Goal: Task Accomplishment & Management: Use online tool/utility

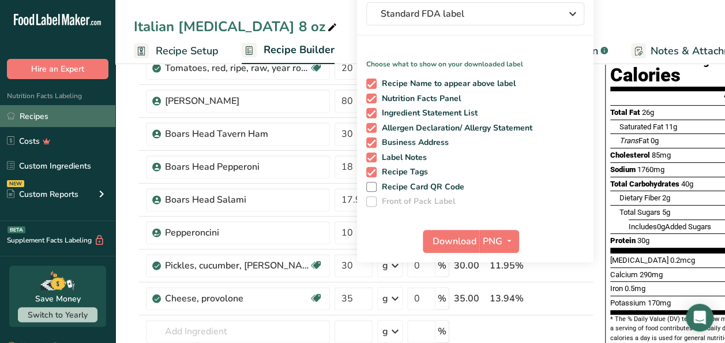
click at [34, 117] on link "Recipes" at bounding box center [57, 116] width 115 height 22
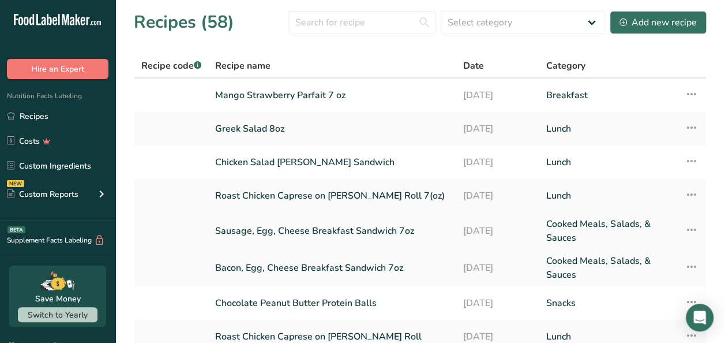
click at [383, 225] on link "Sausage, Egg, Cheese Breakfast Sandwich 7oz" at bounding box center [332, 231] width 234 height 28
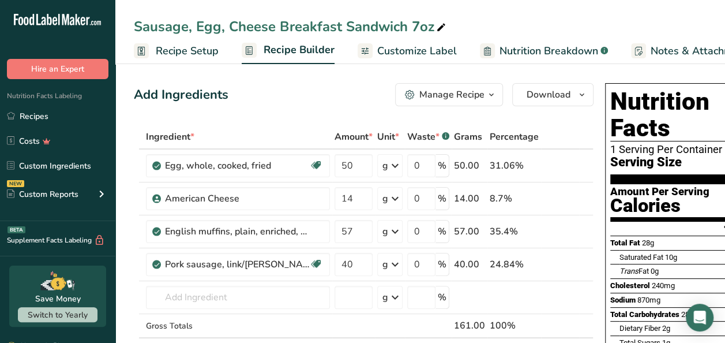
click at [447, 29] on icon at bounding box center [441, 28] width 10 height 16
click at [424, 26] on input "Sausage, Egg, Cheese Breakfast Sandwich 7oz" at bounding box center [420, 26] width 573 height 21
type input "Sausage, Egg, Cheese Breakfast Sandwich 6oz"
click at [240, 99] on div "Add Ingredients Manage Recipe Delete Recipe Duplicate Recipe Scale Recipe Save …" at bounding box center [364, 94] width 460 height 23
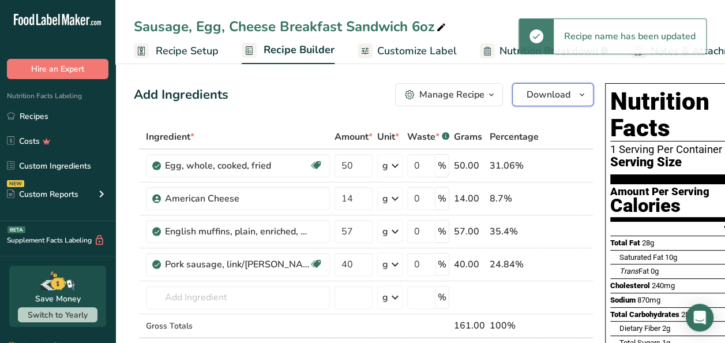
click at [540, 96] on span "Download" at bounding box center [549, 95] width 44 height 14
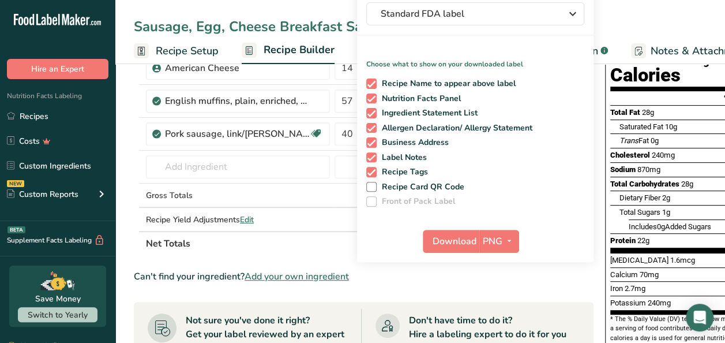
scroll to position [139, 0]
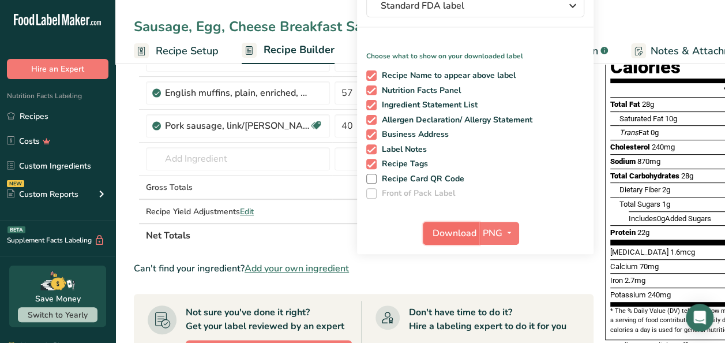
click at [450, 231] on span "Download" at bounding box center [455, 233] width 44 height 14
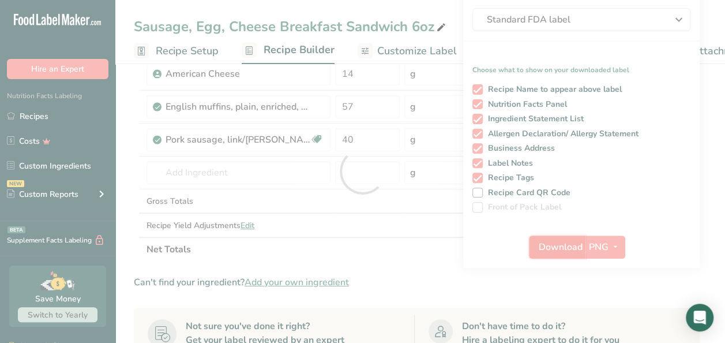
scroll to position [0, 0]
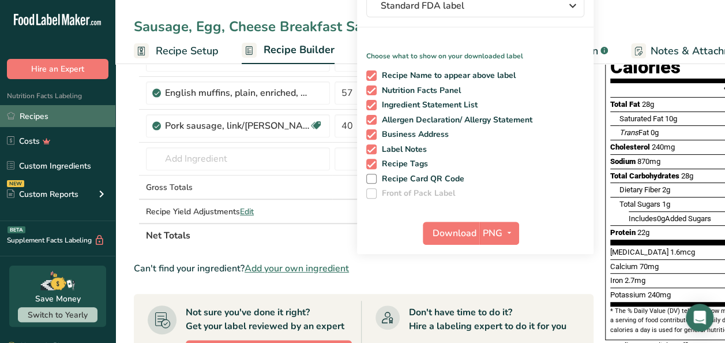
click at [27, 117] on link "Recipes" at bounding box center [57, 116] width 115 height 22
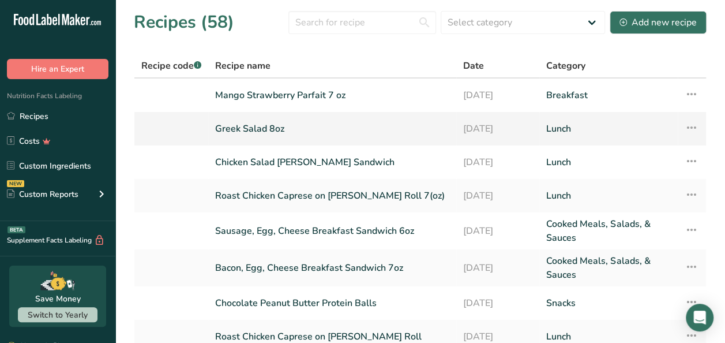
click at [270, 121] on link "Greek Salad 8oz" at bounding box center [332, 129] width 234 height 24
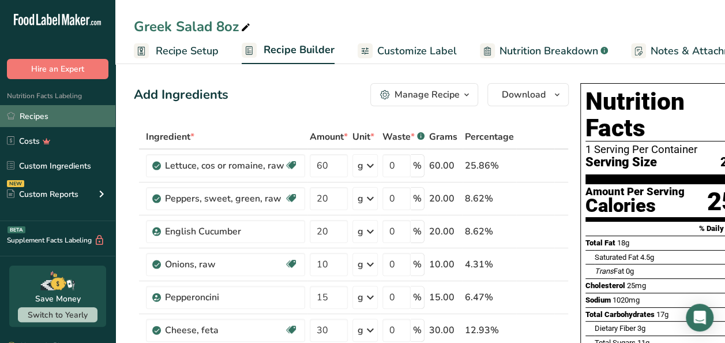
click at [39, 116] on link "Recipes" at bounding box center [57, 116] width 115 height 22
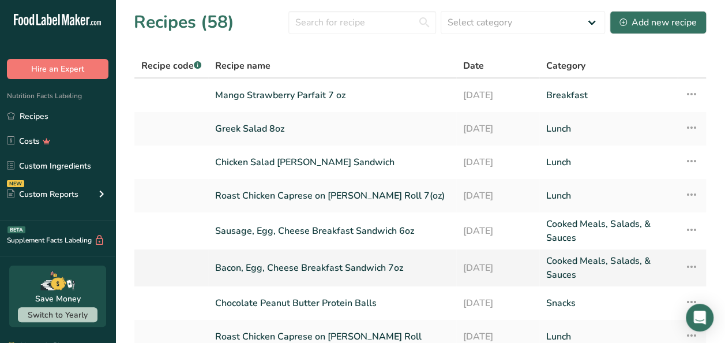
click at [284, 270] on link "Bacon, Egg, Cheese Breakfast Sandwich 7oz" at bounding box center [332, 268] width 234 height 28
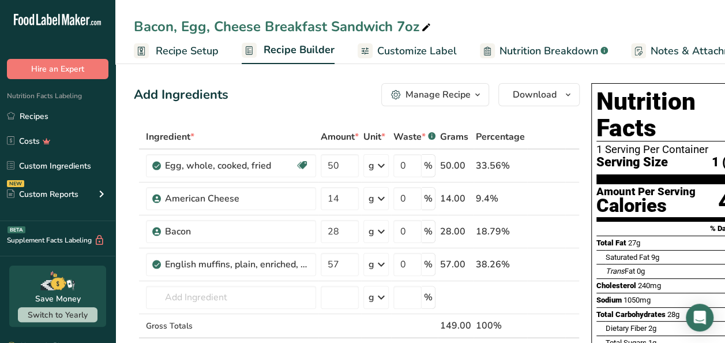
click at [432, 25] on icon at bounding box center [426, 28] width 10 height 16
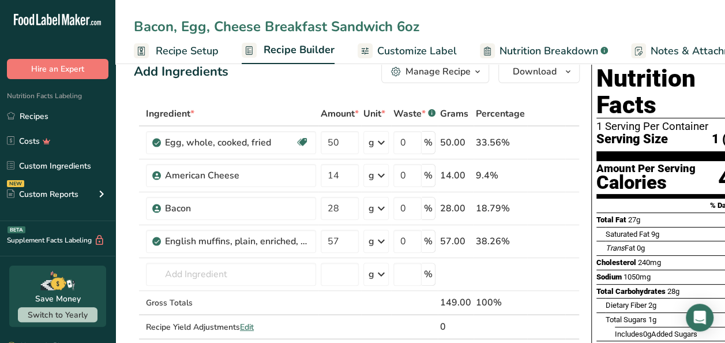
scroll to position [54, 0]
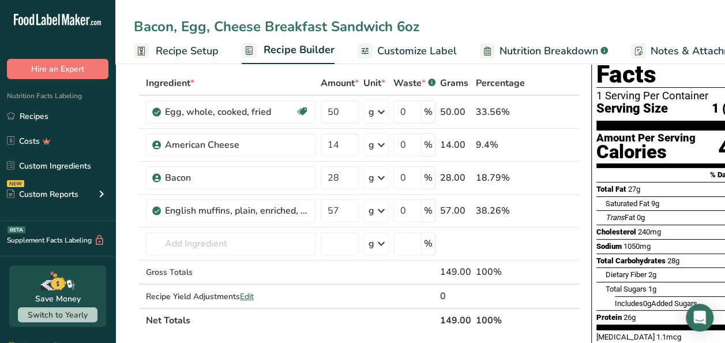
type input "Bacon, Egg, Cheese Breakfast Sandwich 6oz"
click at [261, 78] on div "Ingredient *" at bounding box center [231, 83] width 170 height 14
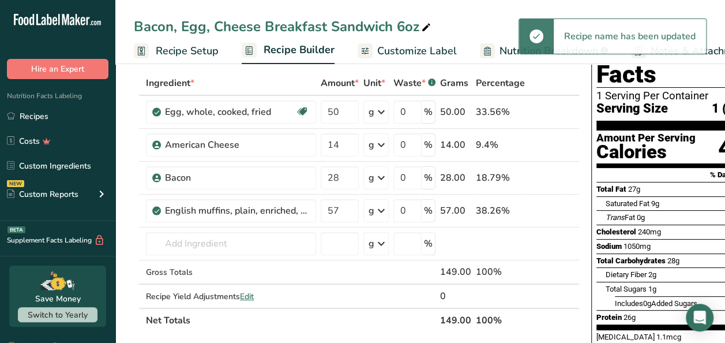
scroll to position [0, 0]
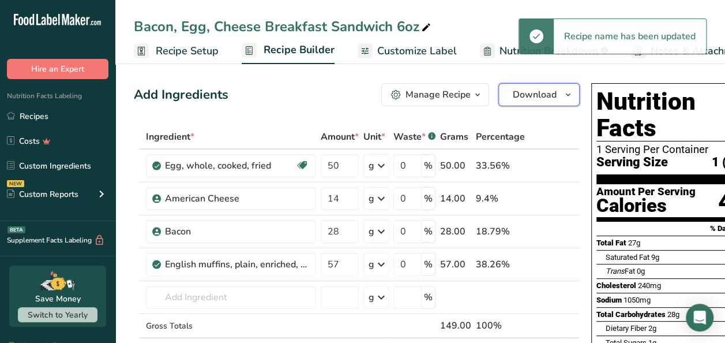
click at [513, 93] on span "Download" at bounding box center [535, 95] width 44 height 14
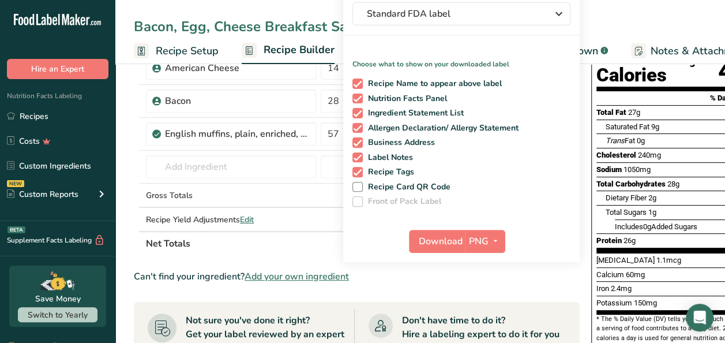
scroll to position [146, 0]
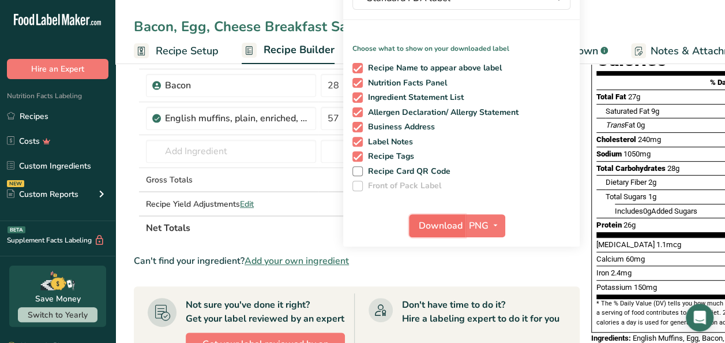
click at [412, 216] on button "Download" at bounding box center [437, 225] width 57 height 23
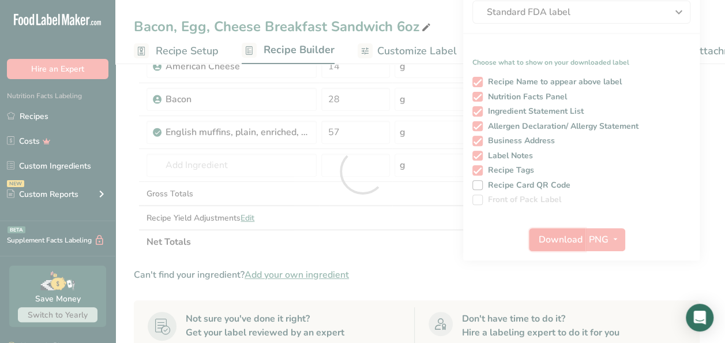
scroll to position [0, 0]
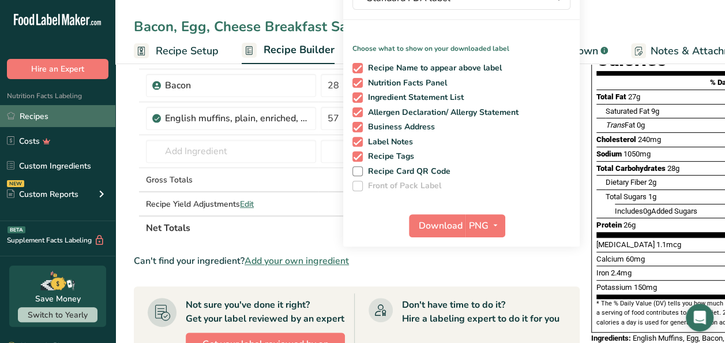
click at [38, 118] on link "Recipes" at bounding box center [57, 116] width 115 height 22
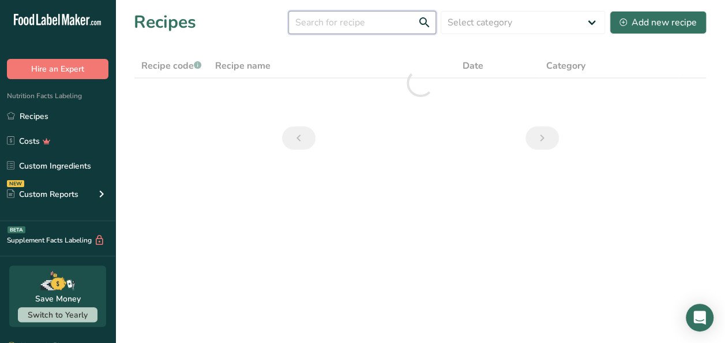
click at [337, 27] on input "text" at bounding box center [363, 22] width 148 height 23
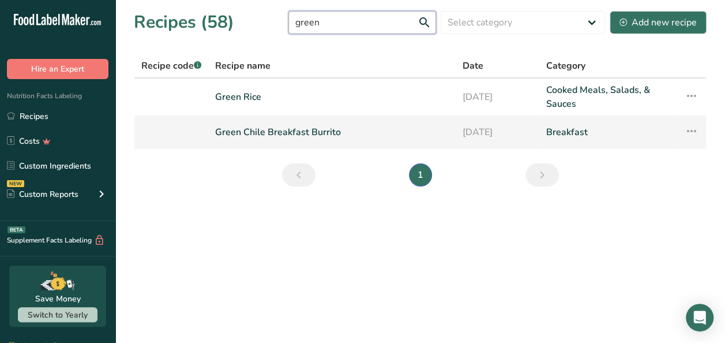
type input "green"
click at [275, 132] on link "Green Chile Breakfast Burrito" at bounding box center [331, 132] width 233 height 24
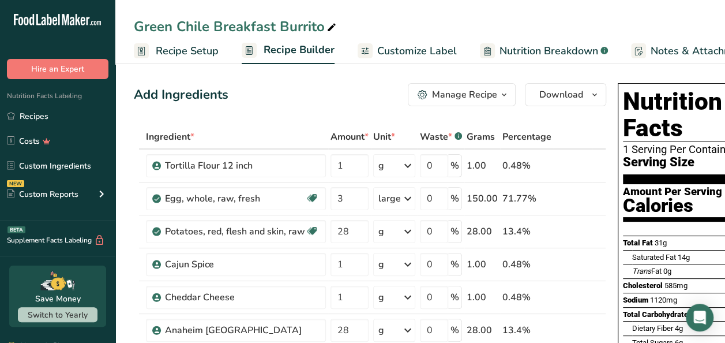
click at [477, 96] on div "Manage Recipe" at bounding box center [464, 95] width 65 height 14
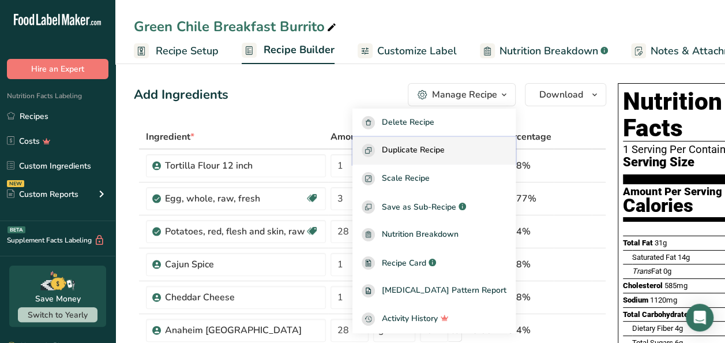
click at [442, 156] on span "Duplicate Recipe" at bounding box center [413, 150] width 63 height 13
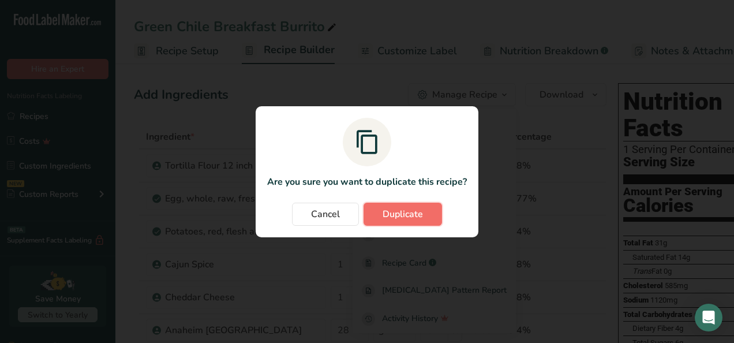
click at [404, 220] on span "Duplicate" at bounding box center [403, 214] width 40 height 14
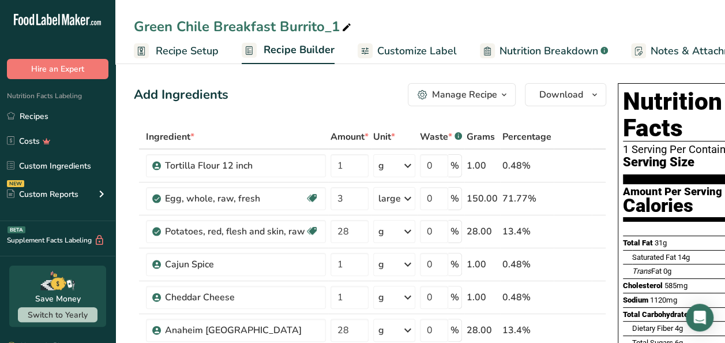
click at [352, 27] on icon at bounding box center [347, 28] width 10 height 16
type input "Green Chile Breakfast Burrito 7 oz"
click at [582, 167] on icon at bounding box center [583, 166] width 8 height 12
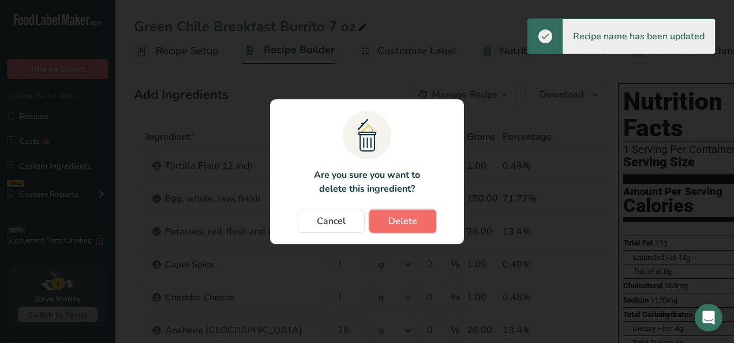
click at [391, 216] on span "Delete" at bounding box center [402, 221] width 29 height 14
type input "3"
type input "28"
type input "1"
type input "28"
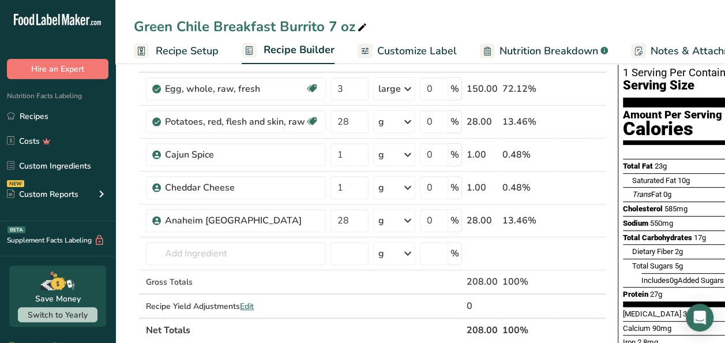
scroll to position [107, 0]
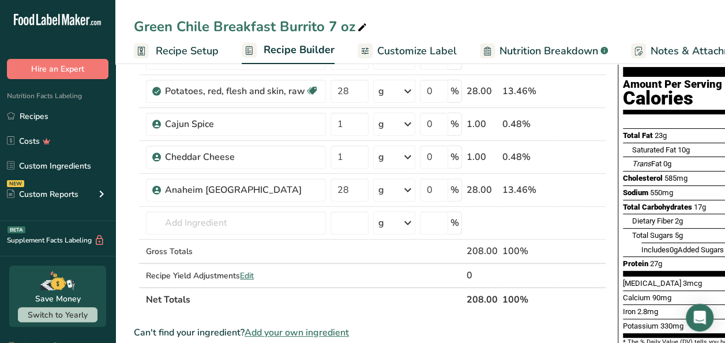
click at [300, 330] on span "Add your own ingredient" at bounding box center [297, 333] width 104 height 14
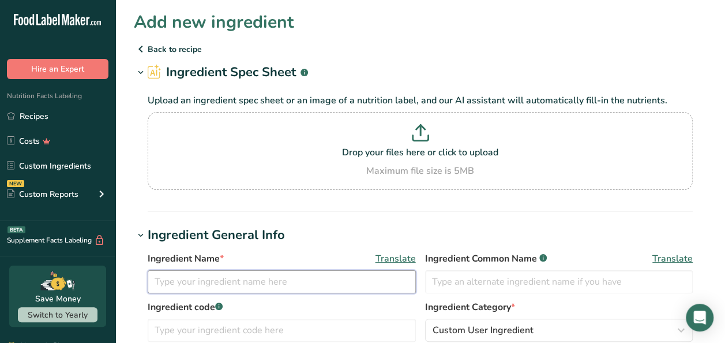
click at [216, 277] on input "text" at bounding box center [282, 281] width 268 height 23
type input "1"
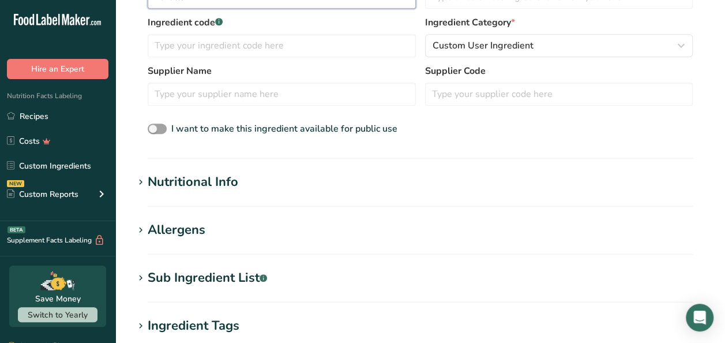
scroll to position [300, 0]
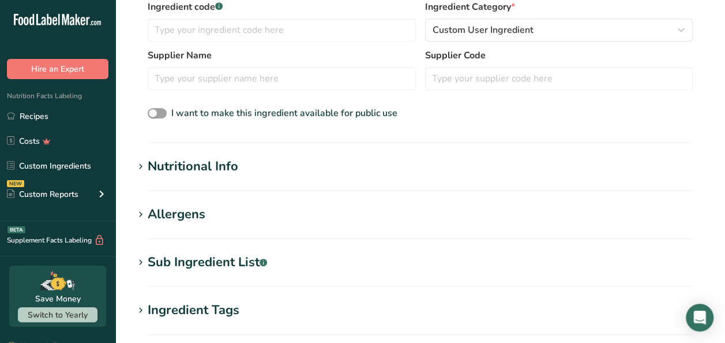
type input "Tortilla"
click at [219, 166] on div "Nutritional Info" at bounding box center [193, 166] width 91 height 19
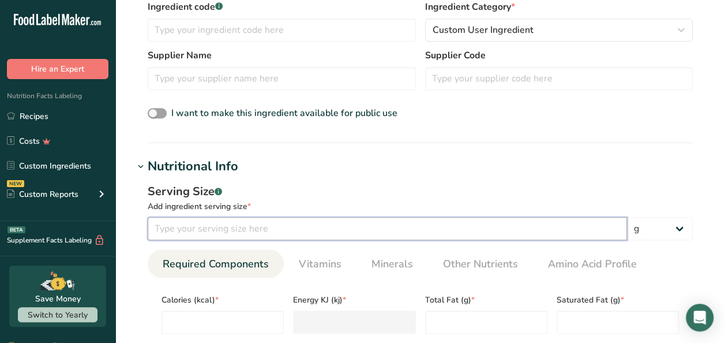
click at [181, 223] on input "number" at bounding box center [388, 228] width 480 height 23
type input "67"
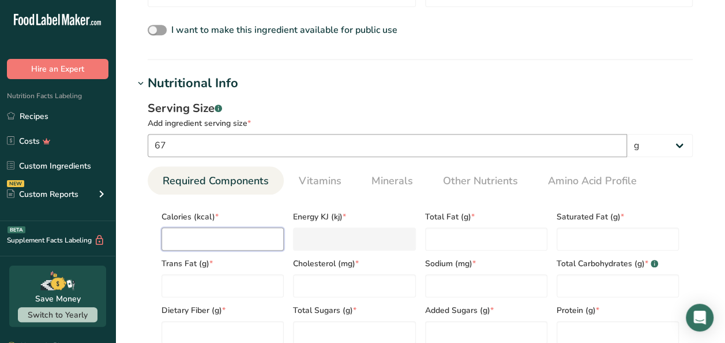
type input "2"
type KJ "8.4"
type input "21"
type KJ "87.9"
type input "210"
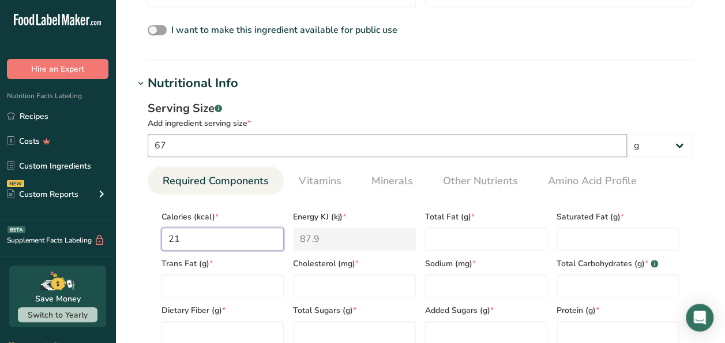
type KJ "878.6"
type input "210"
type Fat "5"
type Fat "2.5"
type Fat "0"
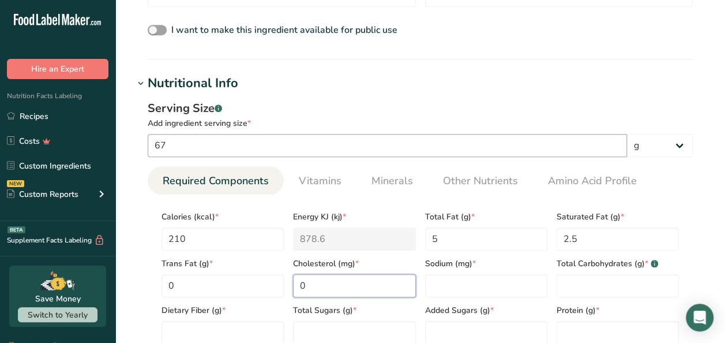
type input "0"
type input "390"
type Carbohydrates "33"
type Fiber "1"
type Sugars "0"
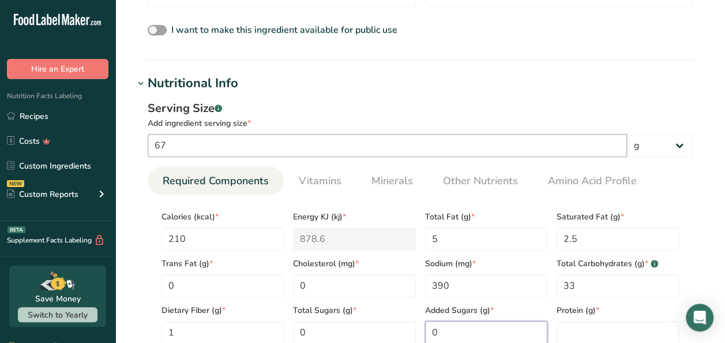
type Sugars "0"
type input "6"
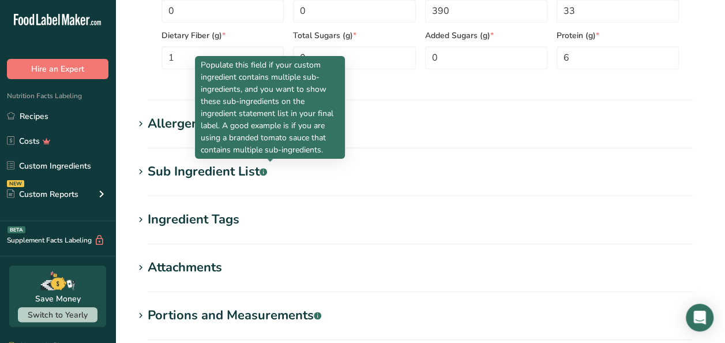
click at [166, 119] on div "Allergens" at bounding box center [177, 123] width 58 height 19
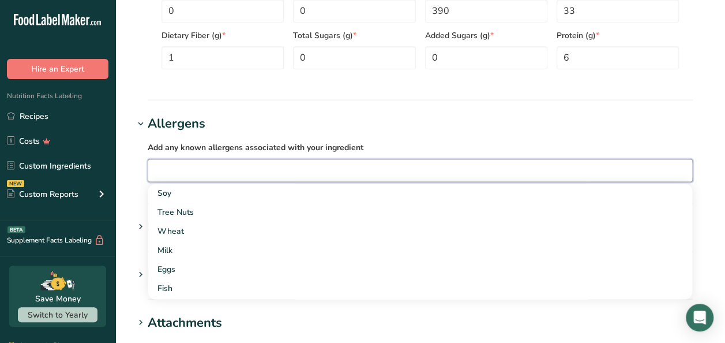
click at [226, 167] on input "text" at bounding box center [420, 170] width 544 height 18
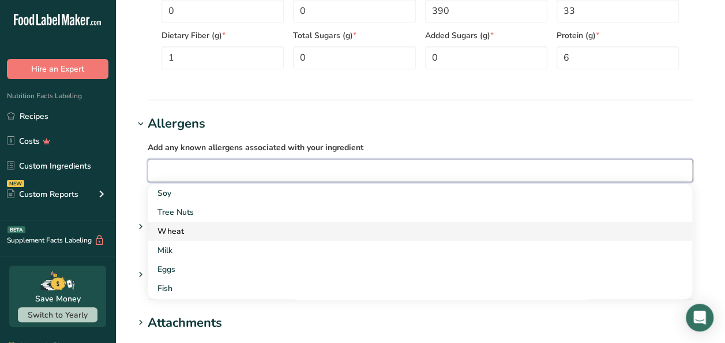
click at [174, 229] on div "Wheat" at bounding box center [411, 231] width 507 height 12
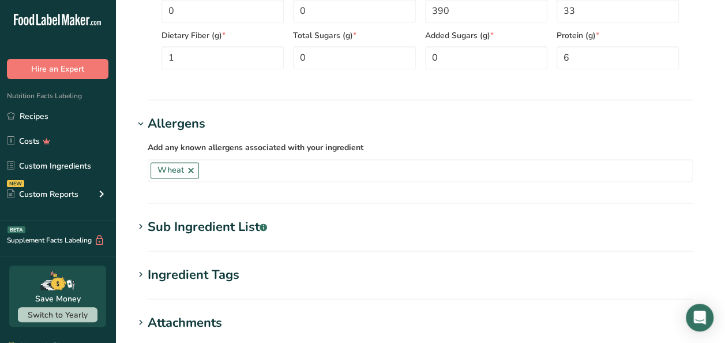
click at [181, 232] on div "Sub Ingredient List .a-a{fill:#347362;}.b-a{fill:#fff;}" at bounding box center [207, 227] width 119 height 19
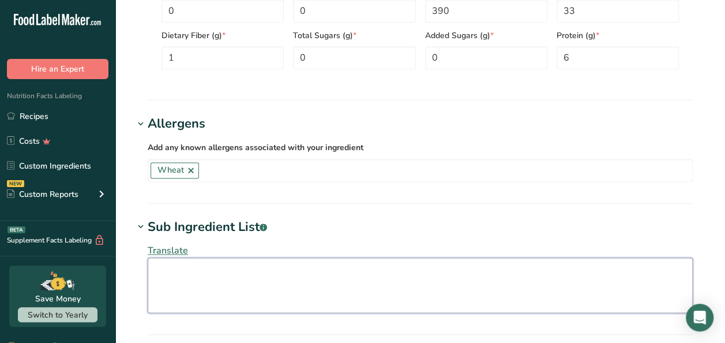
click at [170, 272] on textarea at bounding box center [420, 284] width 545 height 55
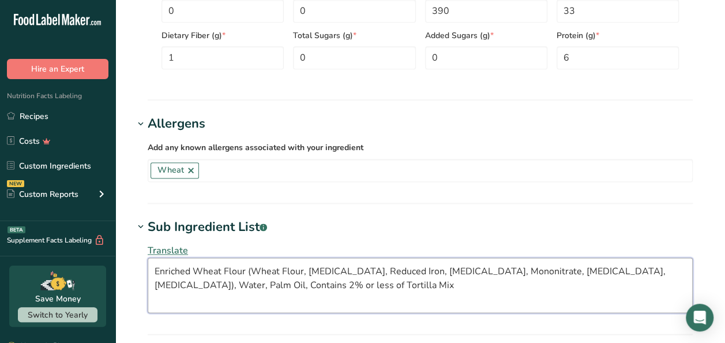
click at [297, 279] on textarea "Enriched Wheat Flour (Wheat Flour, [MEDICAL_DATA], Reduced Iron, [MEDICAL_DATA]…" at bounding box center [420, 284] width 545 height 55
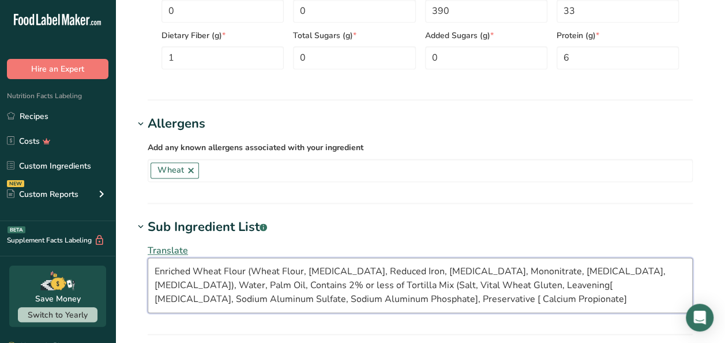
click at [398, 300] on textarea "Enriched Wheat Flour (Wheat Flour, [MEDICAL_DATA], Reduced Iron, [MEDICAL_DATA]…" at bounding box center [420, 284] width 545 height 55
click at [589, 300] on textarea "Enriched Wheat Flour (Wheat Flour, [MEDICAL_DATA], Reduced Iron, [MEDICAL_DATA]…" at bounding box center [420, 284] width 545 height 55
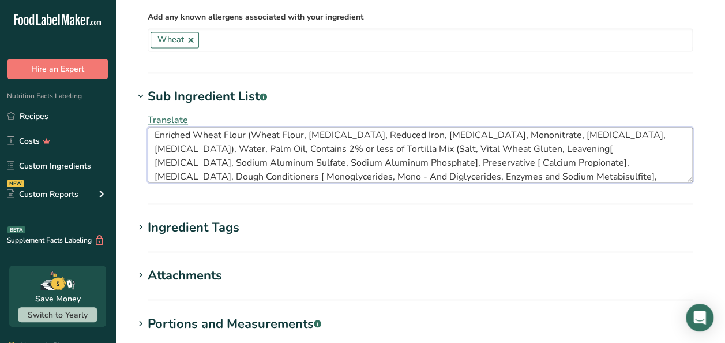
scroll to position [827, 0]
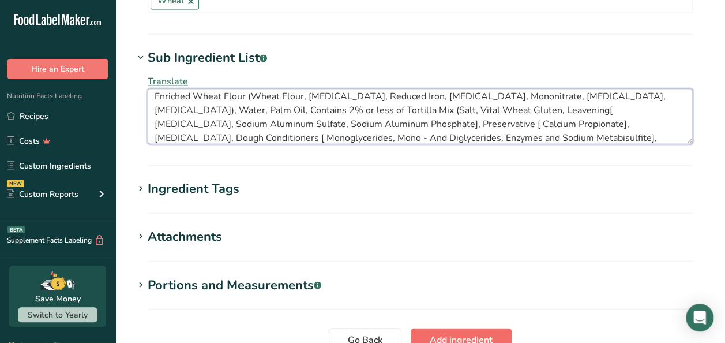
type textarea "Enriched Wheat Flour (Wheat Flour, [MEDICAL_DATA], Reduced Iron, [MEDICAL_DATA]…"
click at [453, 332] on span "Add ingredient" at bounding box center [461, 339] width 63 height 14
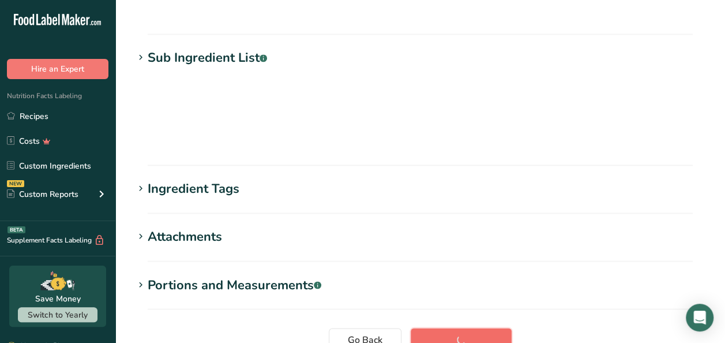
scroll to position [229, 0]
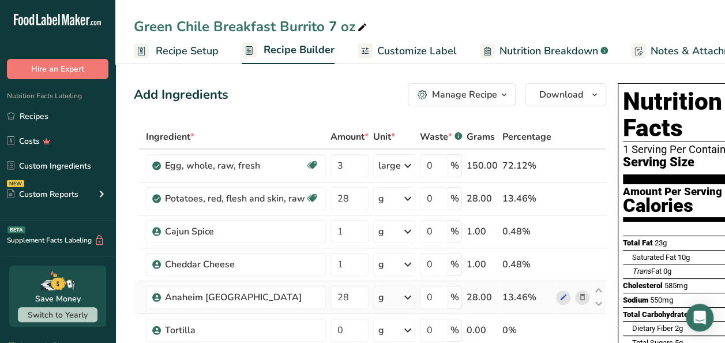
click at [583, 295] on icon at bounding box center [583, 297] width 8 height 12
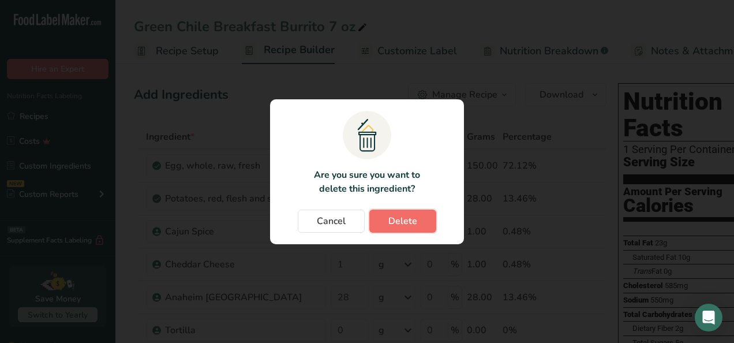
click at [407, 219] on span "Delete" at bounding box center [402, 221] width 29 height 14
type input "0"
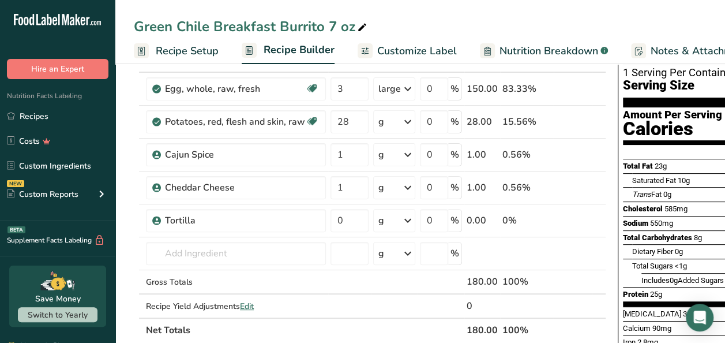
scroll to position [115, 0]
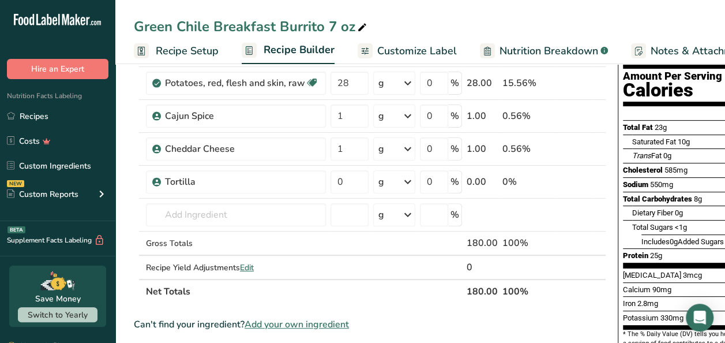
click at [285, 317] on span "Add your own ingredient" at bounding box center [297, 324] width 104 height 14
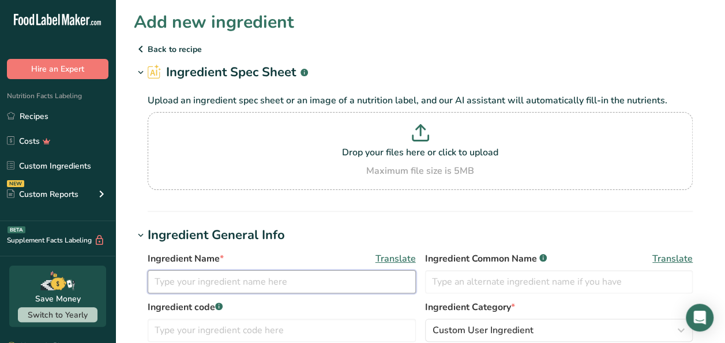
click at [177, 271] on input "text" at bounding box center [282, 281] width 268 height 23
type input "Green [GEOGRAPHIC_DATA]"
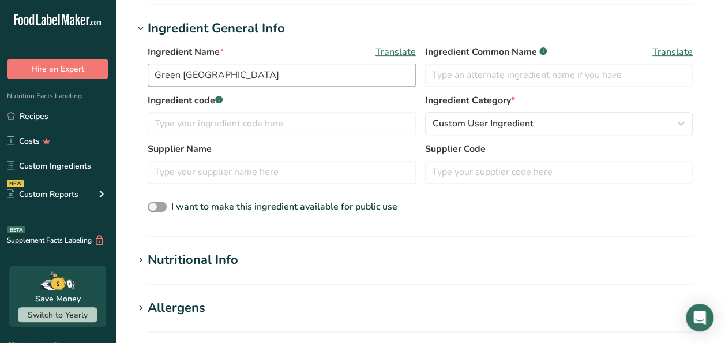
scroll to position [391, 0]
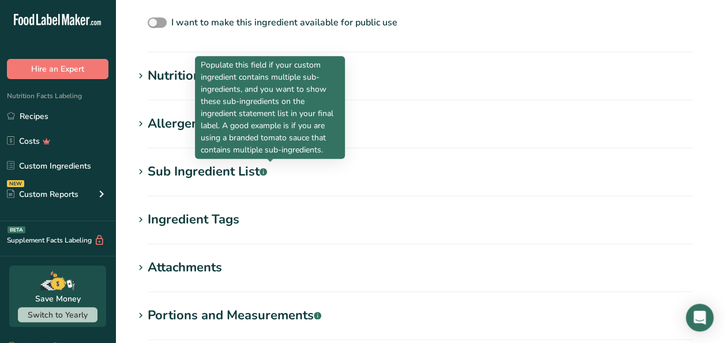
click at [172, 77] on div "Nutritional Info" at bounding box center [193, 75] width 91 height 19
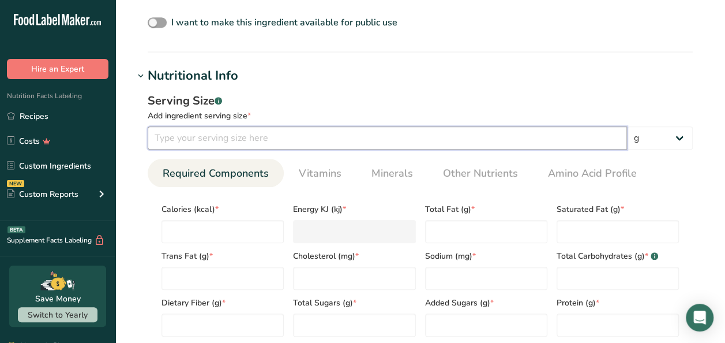
click at [181, 139] on input "number" at bounding box center [388, 137] width 480 height 23
type input "30"
type input "5"
type KJ "20.9"
type input "5"
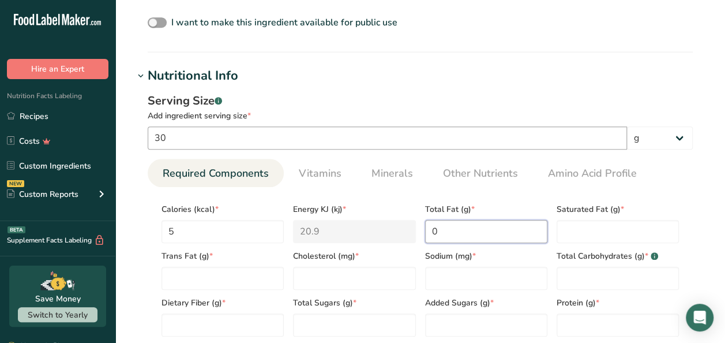
type Fat "0"
type input "0"
type input "95"
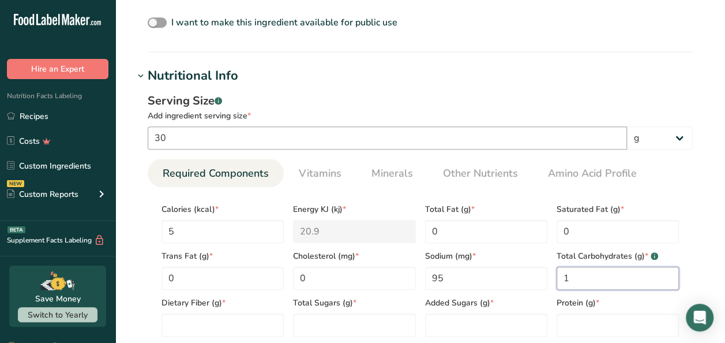
type Carbohydrates "1"
type Fiber "0"
type Sugars "0"
type input "0"
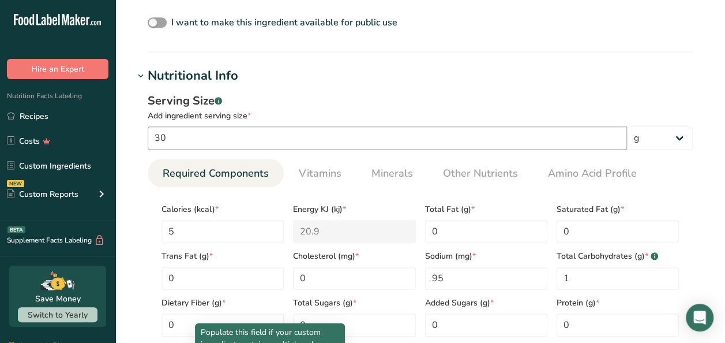
scroll to position [658, 0]
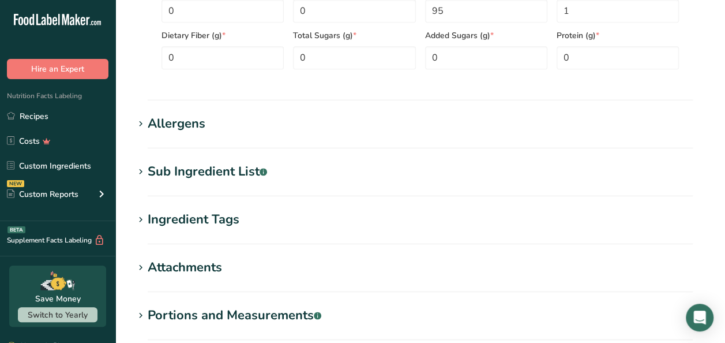
click at [168, 129] on div "Allergens" at bounding box center [177, 123] width 58 height 19
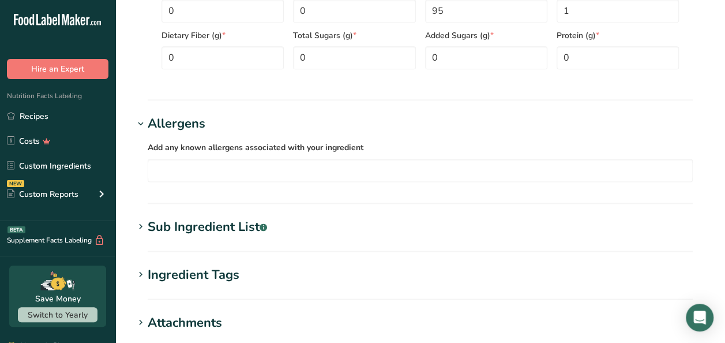
click at [150, 230] on div "Sub Ingredient List .a-a{fill:#347362;}.b-a{fill:#fff;}" at bounding box center [207, 227] width 119 height 19
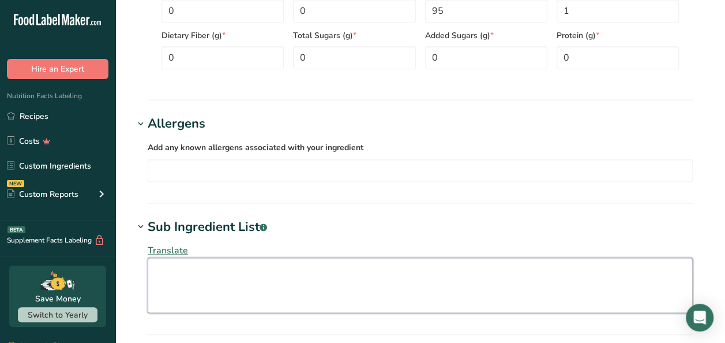
click at [212, 267] on textarea at bounding box center [420, 284] width 545 height 55
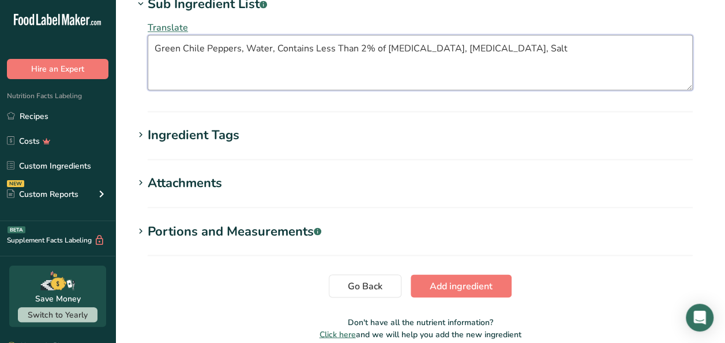
scroll to position [932, 0]
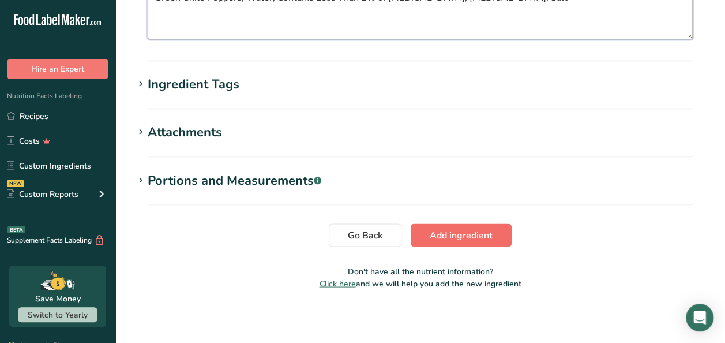
type textarea "Green Chile Peppers, Water, Contains Less Than 2% of [MEDICAL_DATA], [MEDICAL_D…"
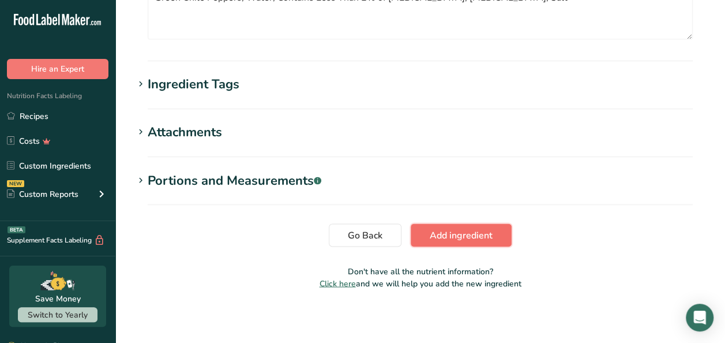
click at [498, 230] on button "Add ingredient" at bounding box center [461, 234] width 101 height 23
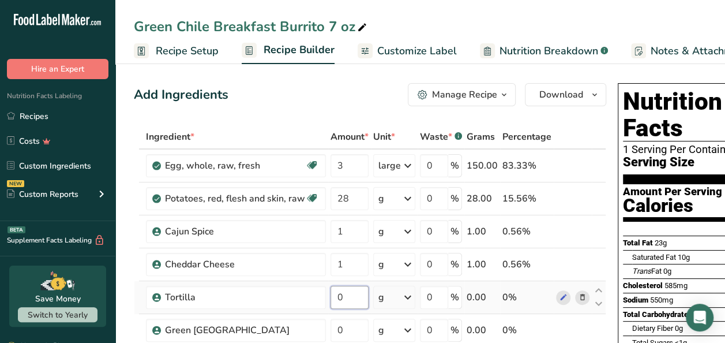
click at [349, 295] on input "0" at bounding box center [350, 297] width 38 height 23
type input "67"
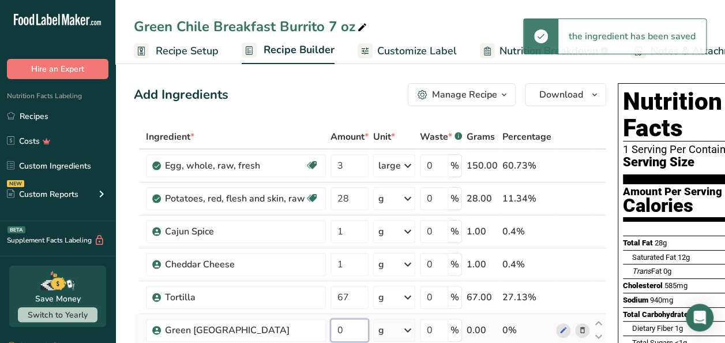
click at [352, 328] on input "0" at bounding box center [350, 330] width 38 height 23
type input "30"
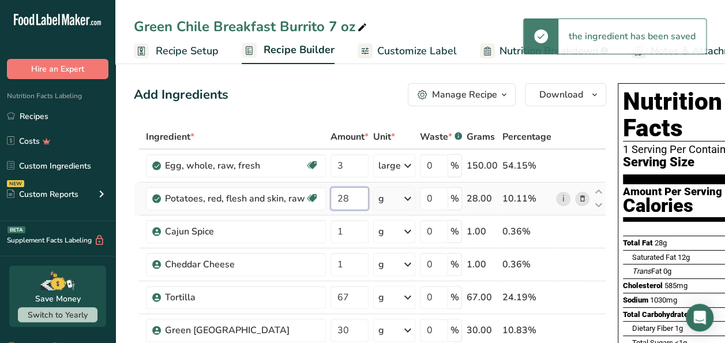
click at [351, 196] on input "28" at bounding box center [350, 198] width 38 height 23
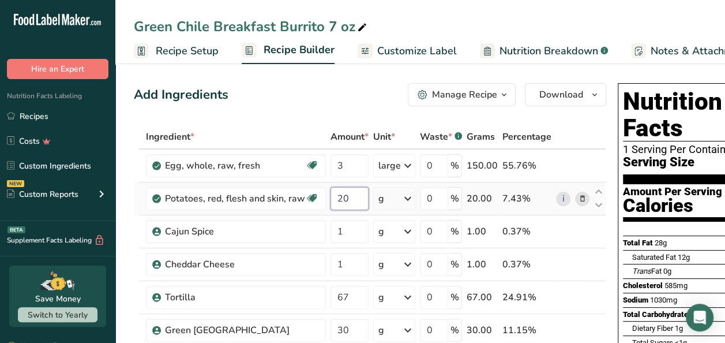
type input "20"
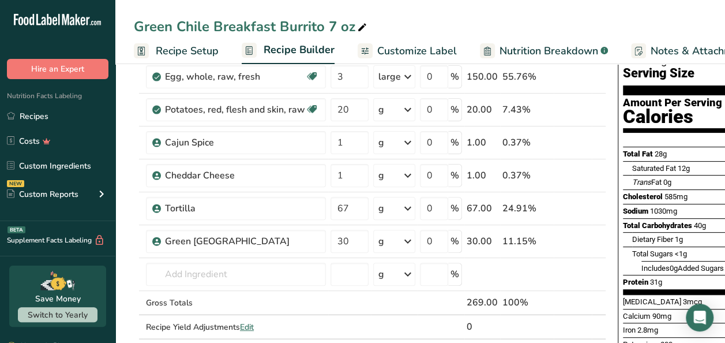
scroll to position [91, 0]
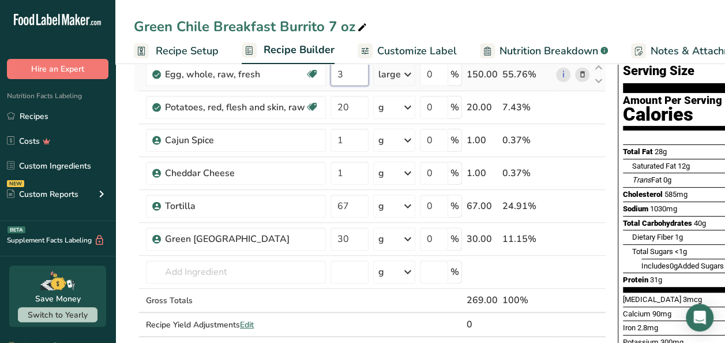
click at [354, 73] on input "3" at bounding box center [350, 74] width 38 height 23
type input "1.5"
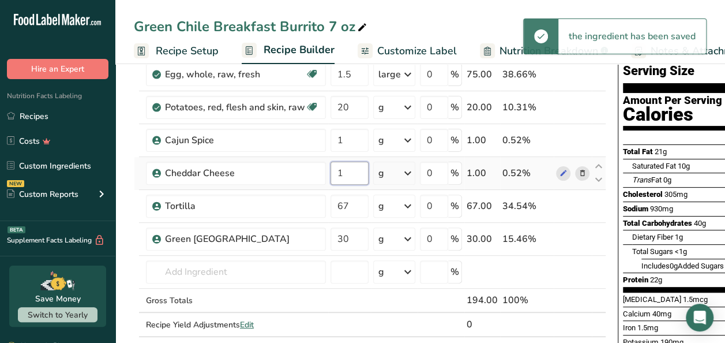
click at [350, 177] on input "1" at bounding box center [350, 173] width 38 height 23
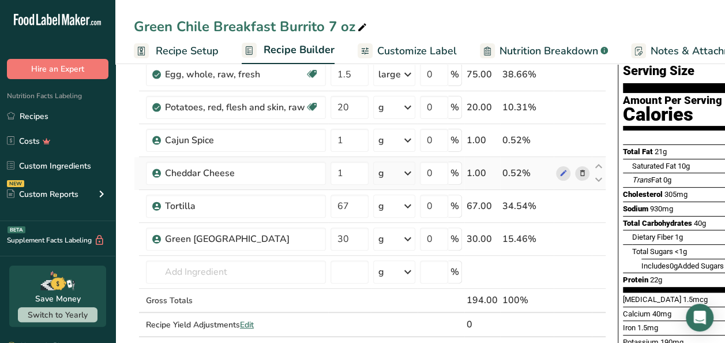
click at [412, 170] on div "Ingredient * Amount * Unit * Waste * .a-a{fill:#347362;}.b-a{fill:#fff;} Grams …" at bounding box center [370, 196] width 473 height 327
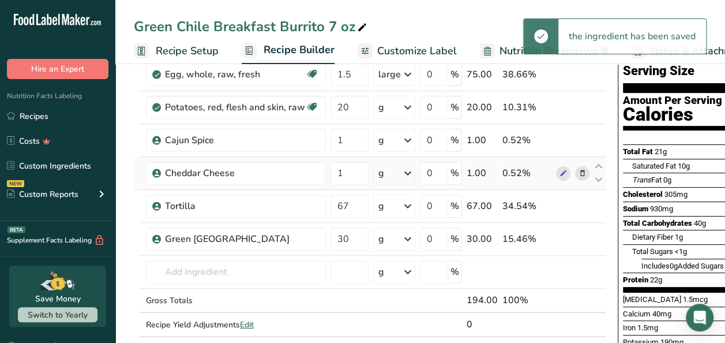
click at [412, 170] on icon at bounding box center [408, 173] width 14 height 21
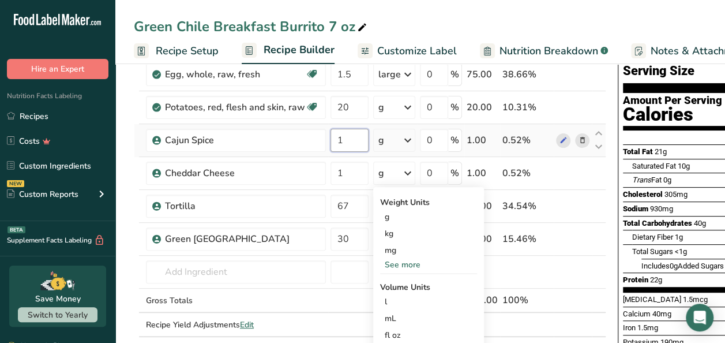
click at [358, 133] on input "1" at bounding box center [350, 140] width 38 height 23
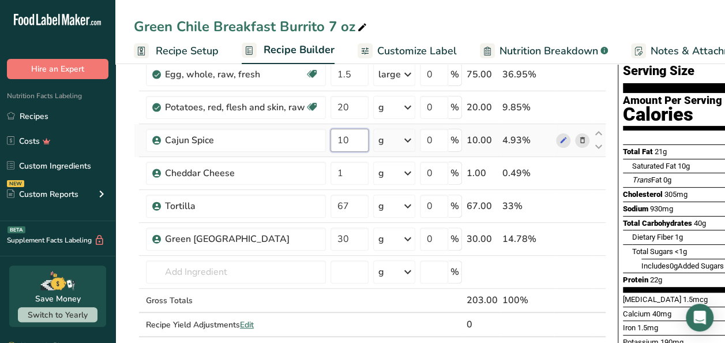
type input "10"
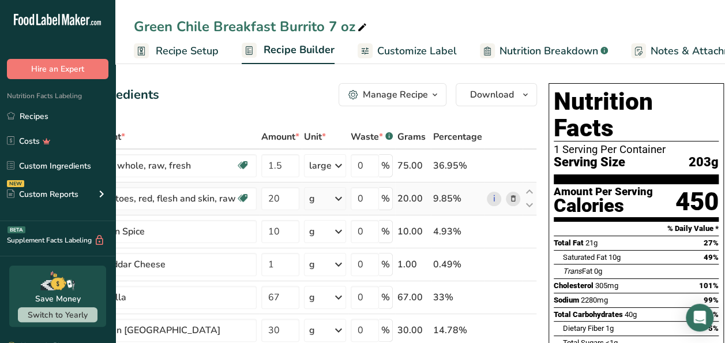
scroll to position [0, 73]
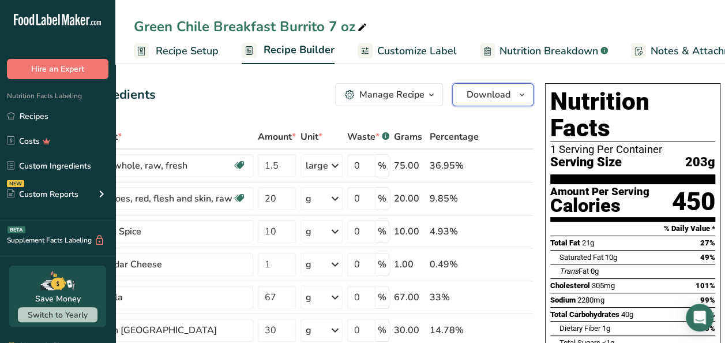
click at [492, 92] on span "Download" at bounding box center [489, 95] width 44 height 14
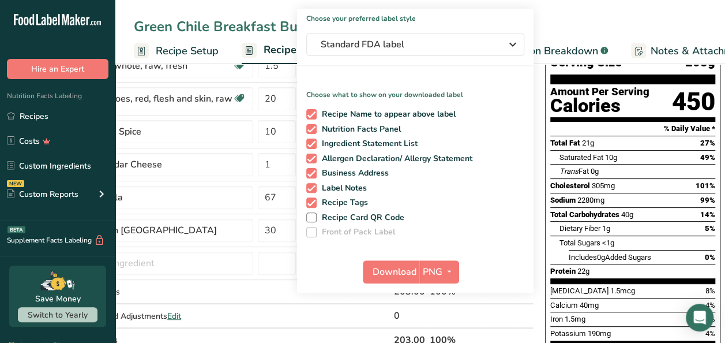
scroll to position [115, 0]
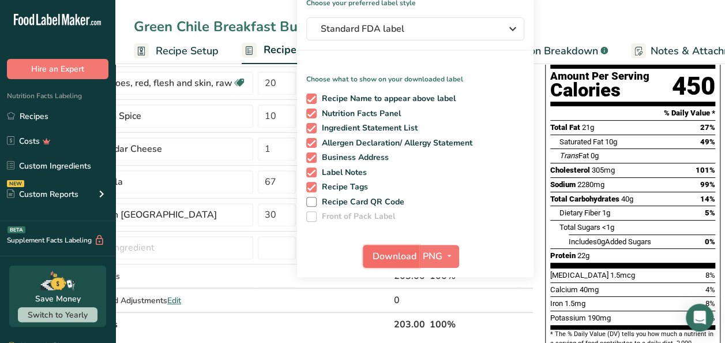
click at [401, 256] on span "Download" at bounding box center [395, 256] width 44 height 14
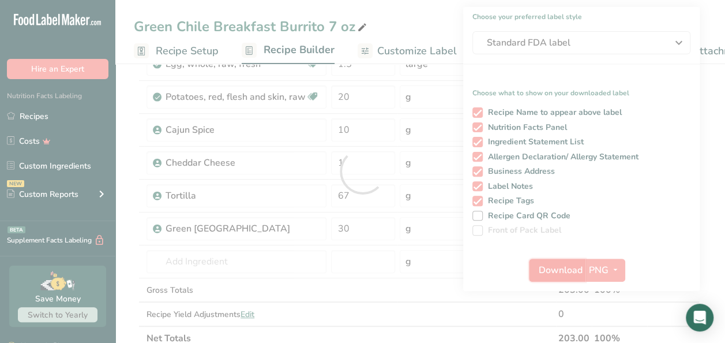
scroll to position [0, 0]
